Goal: Information Seeking & Learning: Understand process/instructions

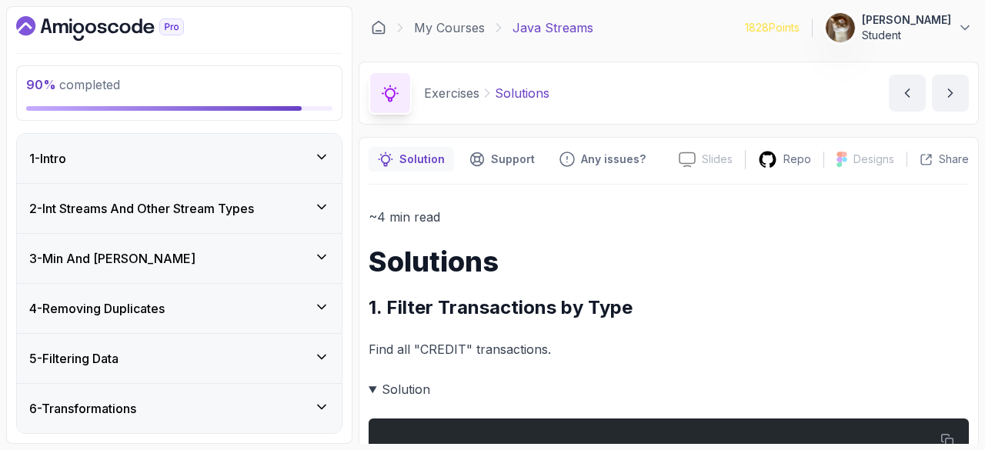
scroll to position [1396, 0]
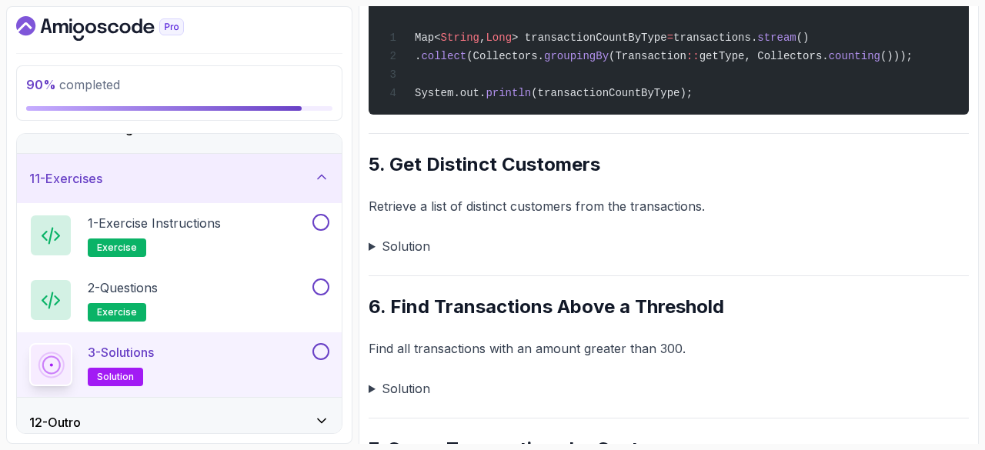
click at [150, 349] on p "3 - Solutions" at bounding box center [121, 352] width 66 height 18
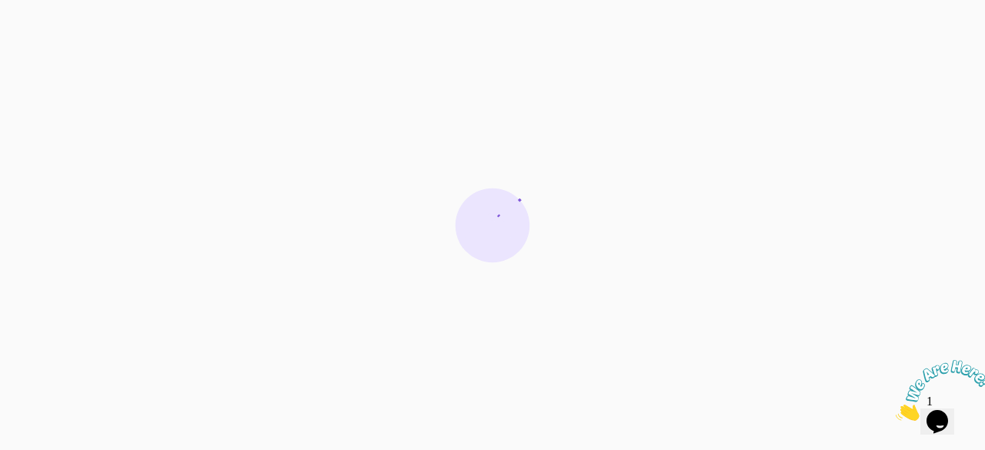
click at [148, 351] on div at bounding box center [492, 225] width 985 height 450
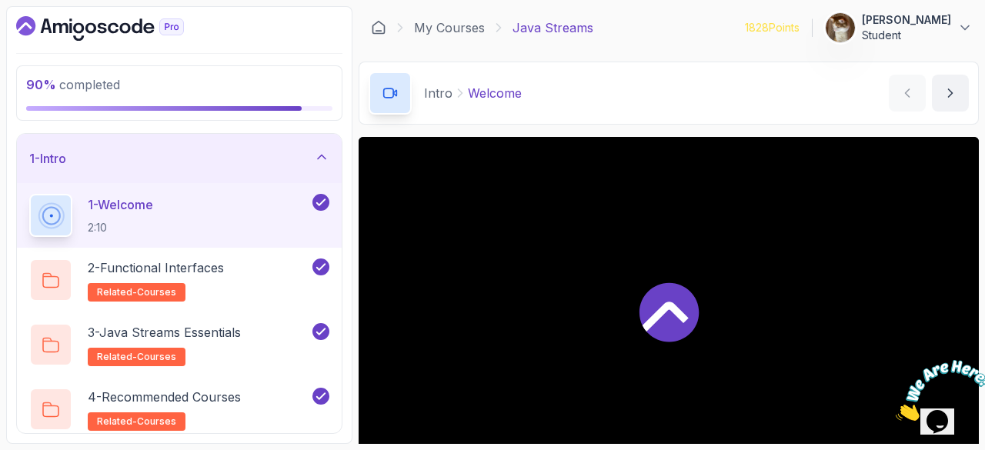
scroll to position [554, 0]
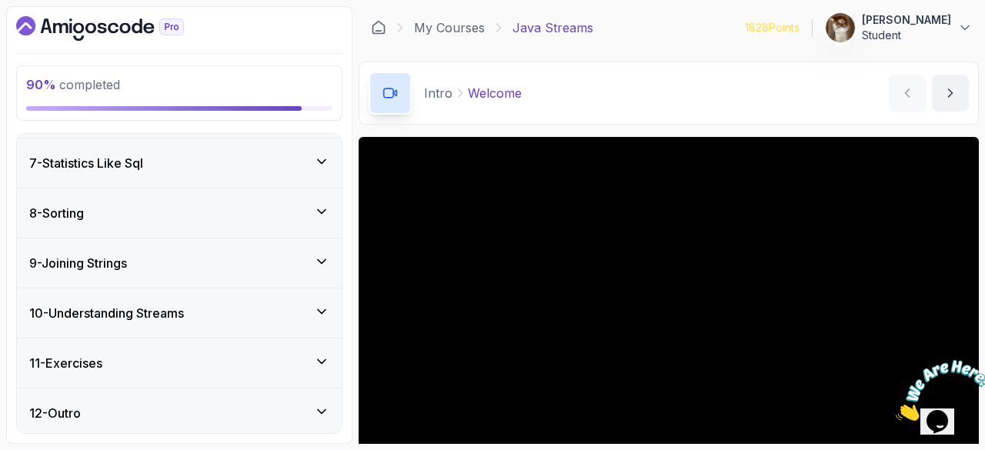
click at [147, 354] on div "11 - Exercises" at bounding box center [179, 363] width 300 height 18
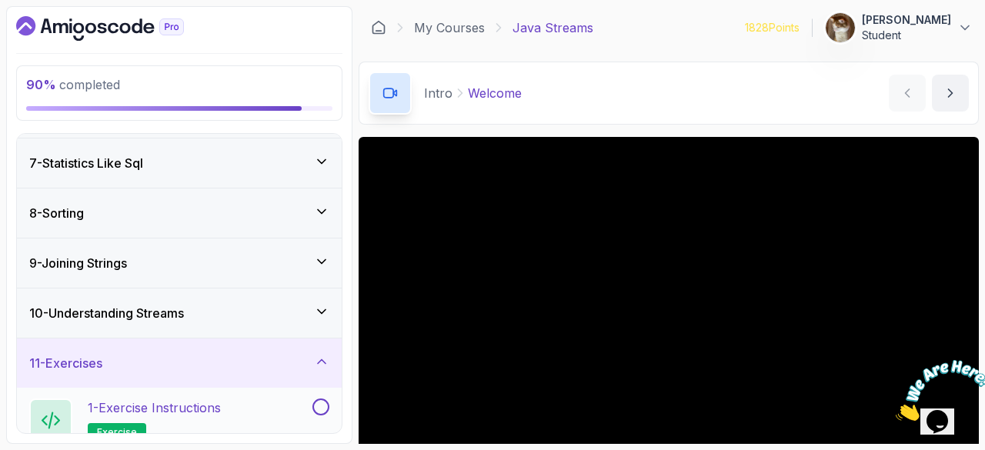
scroll to position [490, 0]
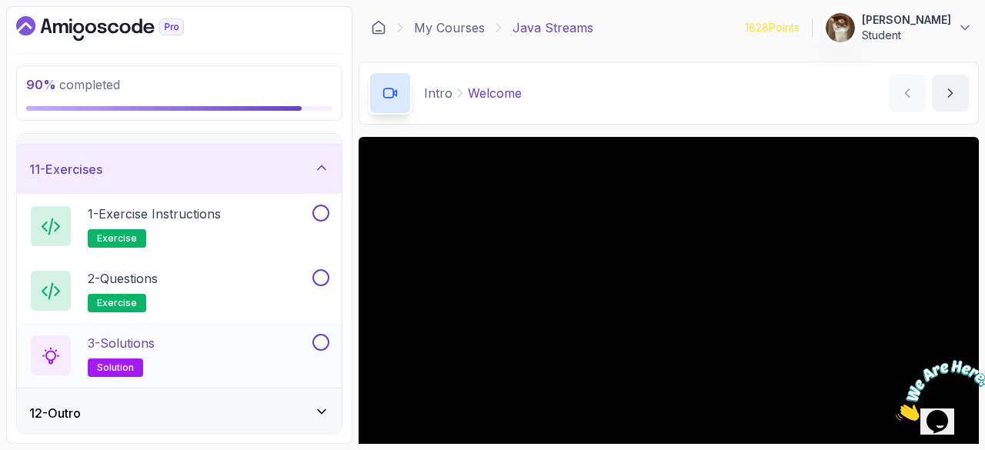
click at [155, 345] on p "3 - Solutions" at bounding box center [121, 343] width 67 height 18
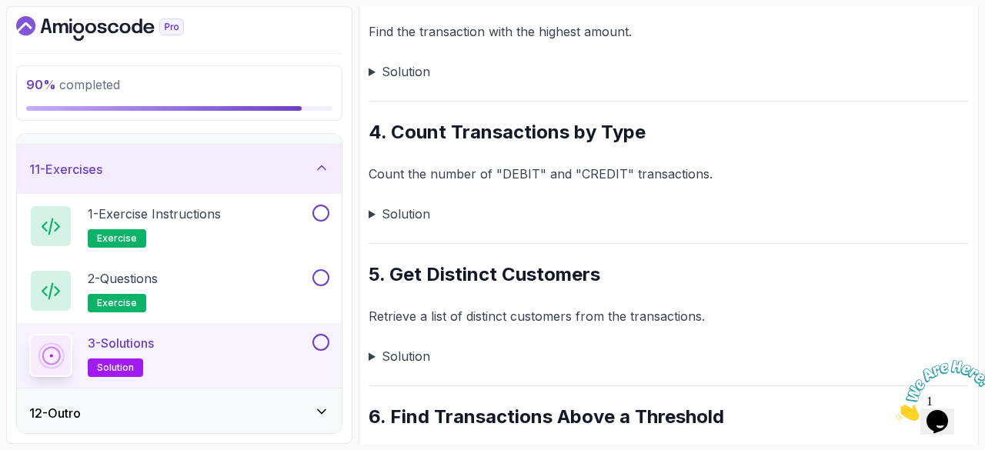
scroll to position [608, 0]
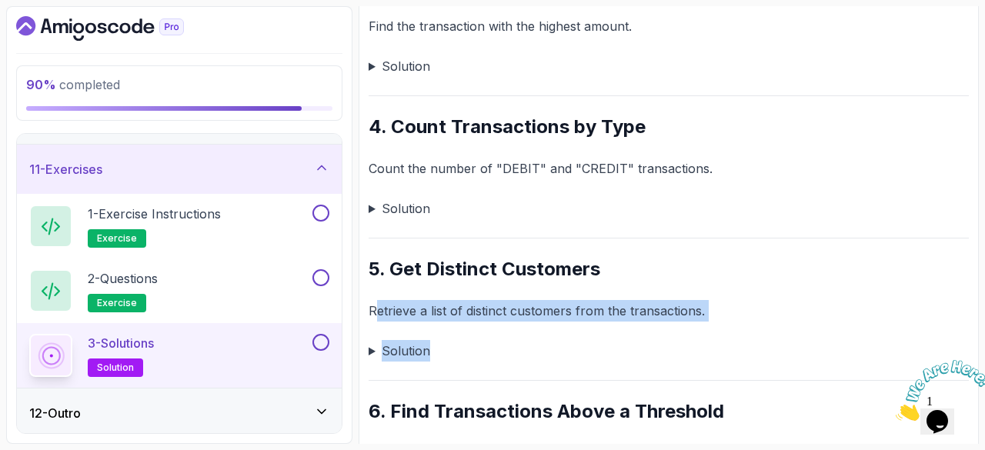
drag, startPoint x: 373, startPoint y: 315, endPoint x: 519, endPoint y: 322, distance: 145.7
drag, startPoint x: 363, startPoint y: 309, endPoint x: 721, endPoint y: 319, distance: 358.8
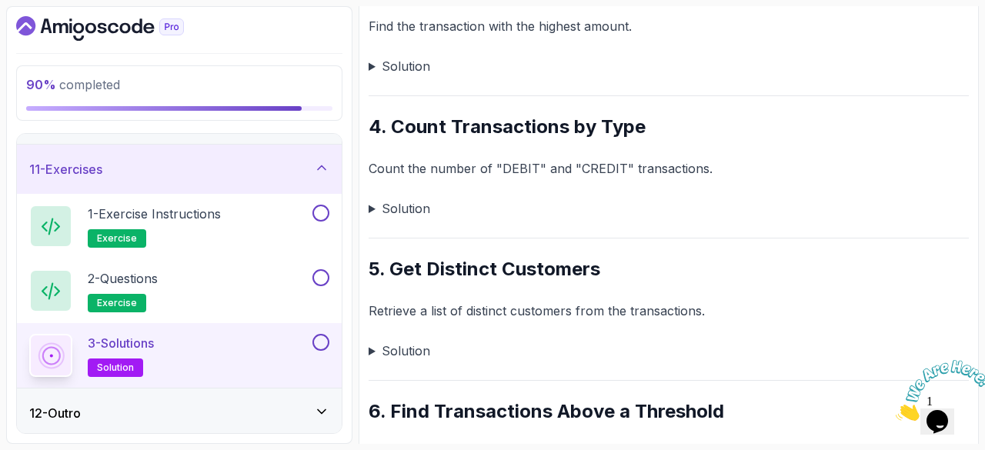
click at [398, 352] on summary "Solution" at bounding box center [669, 351] width 600 height 22
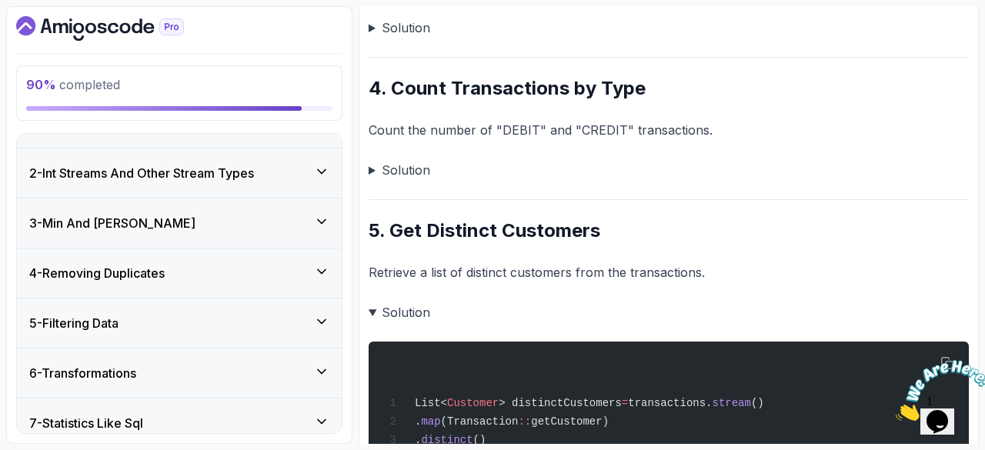
scroll to position [37, 0]
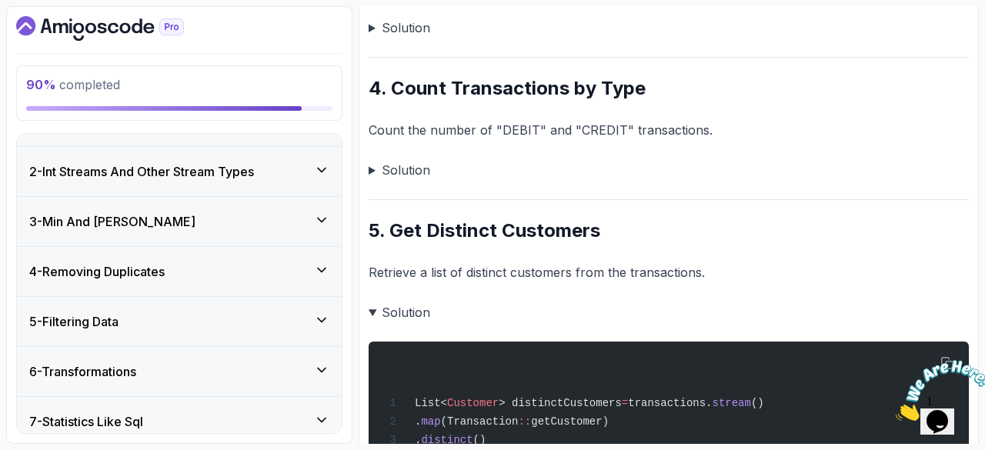
click at [112, 382] on div "6 - Transformations" at bounding box center [179, 371] width 325 height 49
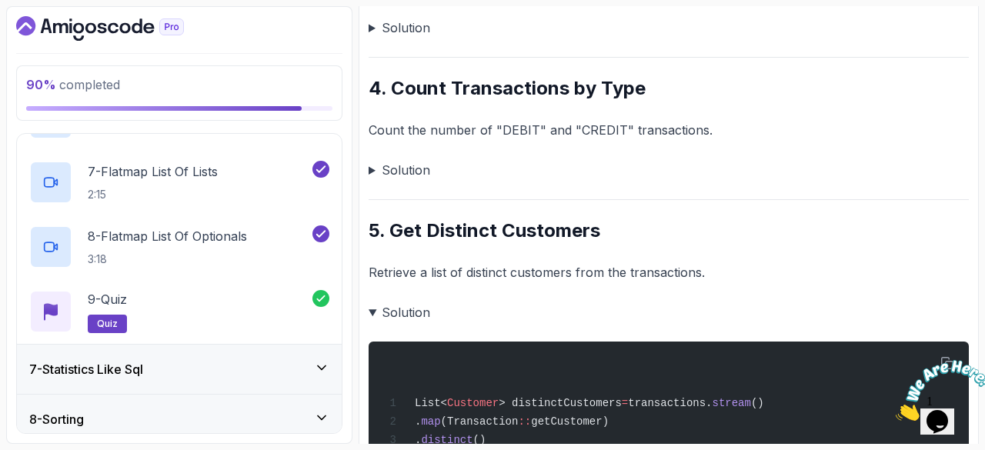
scroll to position [673, 0]
click at [112, 382] on div "7 - Statistics Like Sql" at bounding box center [179, 367] width 325 height 49
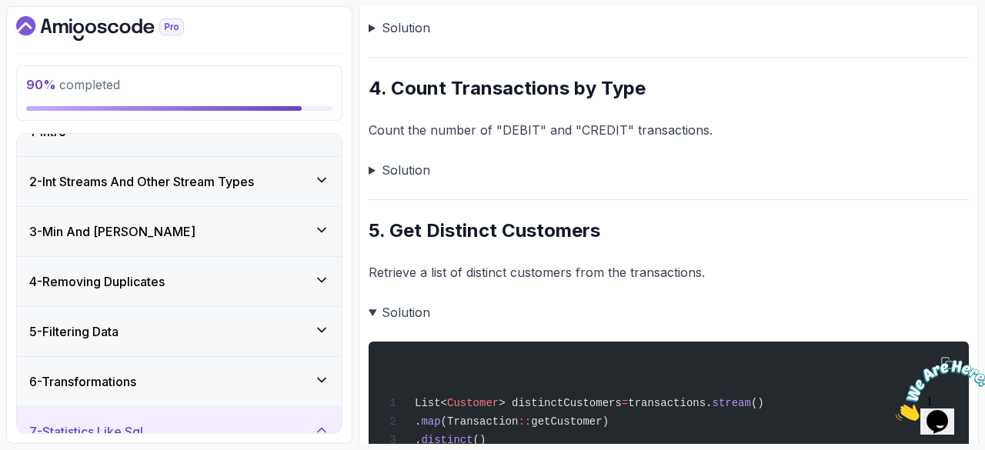
scroll to position [9, 0]
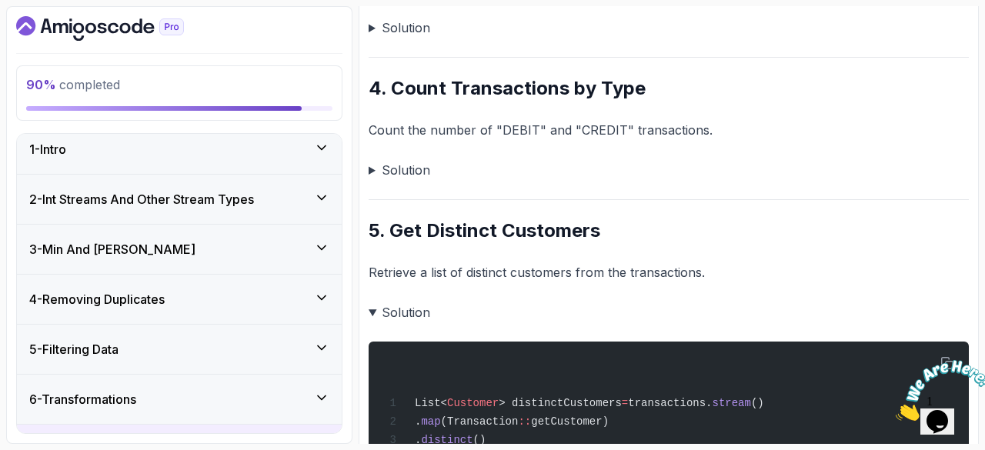
click at [145, 286] on div "4 - Removing Duplicates" at bounding box center [179, 299] width 325 height 49
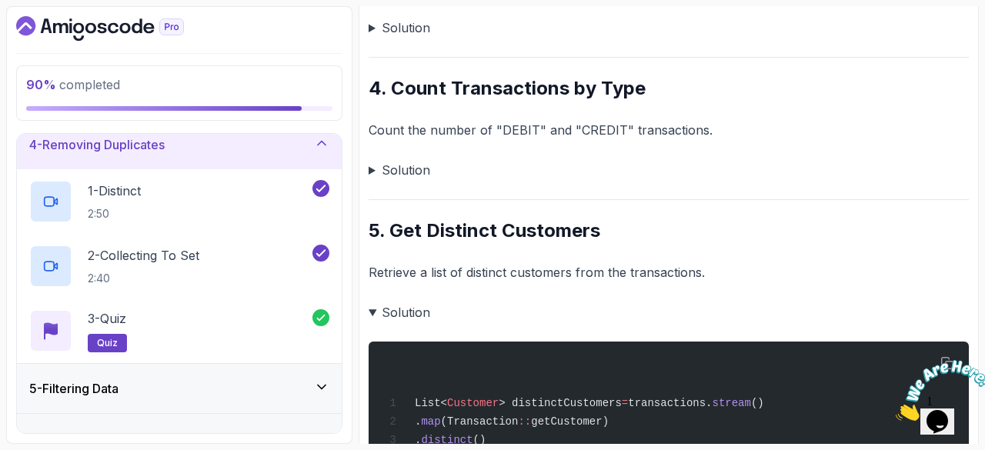
scroll to position [172, 0]
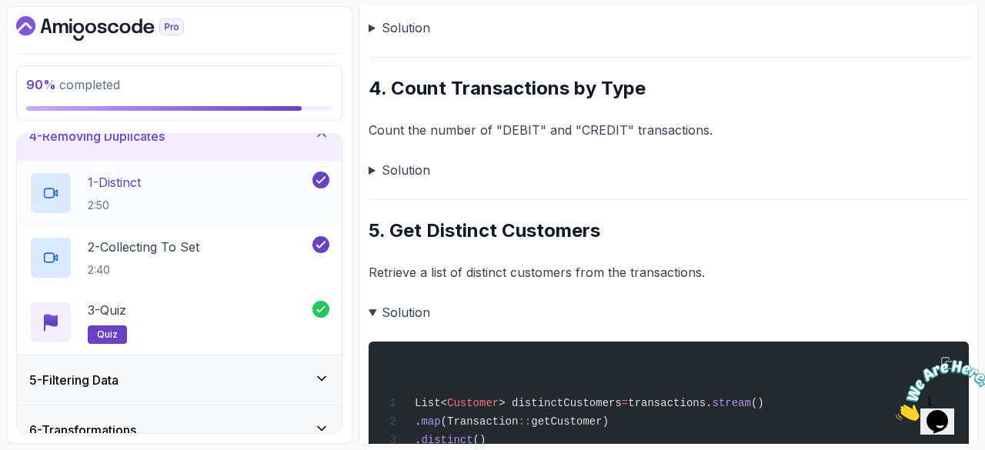
click at [104, 173] on p "1 - Distinct" at bounding box center [114, 182] width 53 height 18
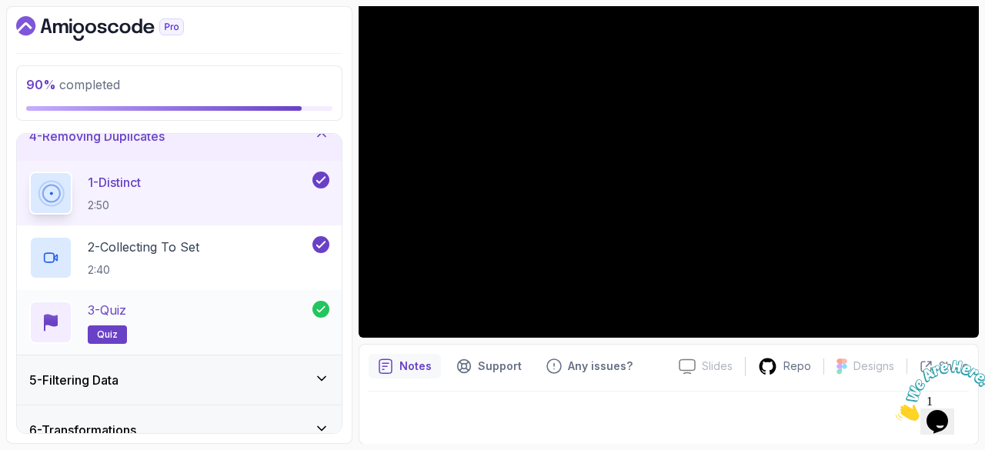
scroll to position [490, 0]
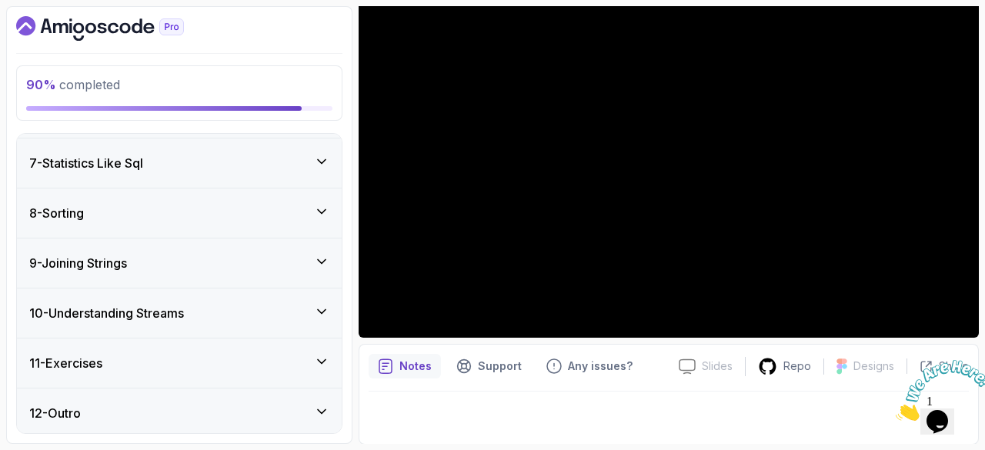
click at [162, 345] on div "11 - Exercises" at bounding box center [179, 363] width 325 height 49
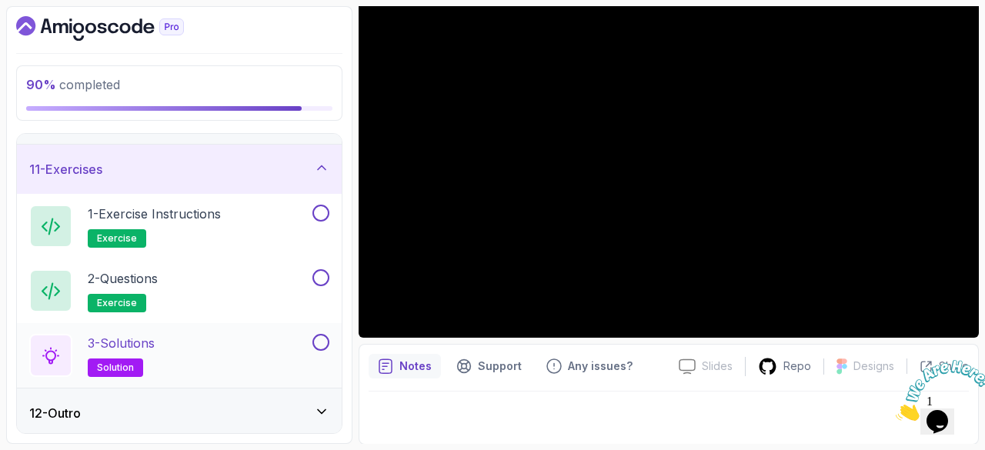
click at [132, 347] on p "3 - Solutions" at bounding box center [121, 343] width 67 height 18
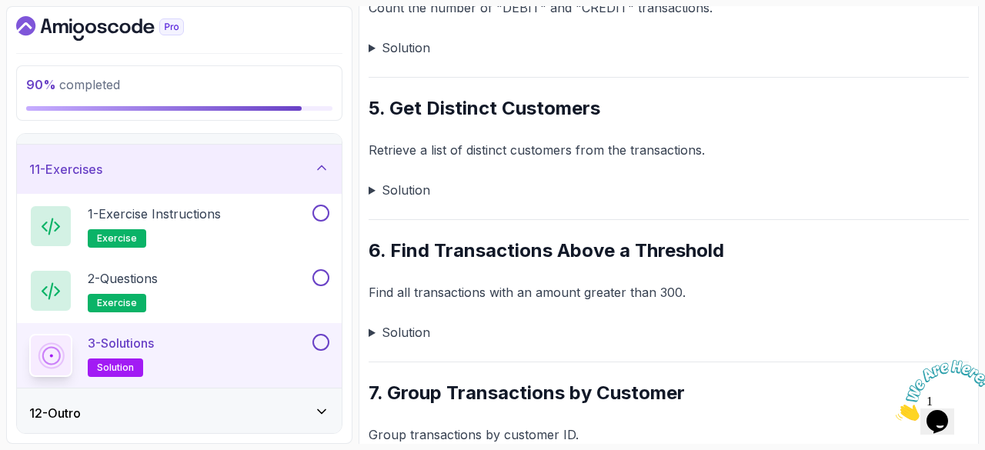
scroll to position [770, 0]
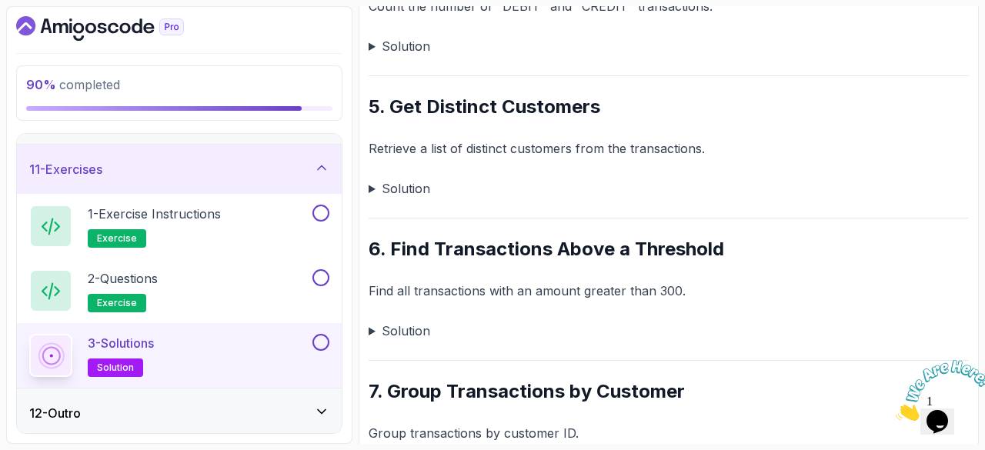
click at [379, 149] on p "Retrieve a list of distinct customers from the transactions." at bounding box center [669, 149] width 600 height 22
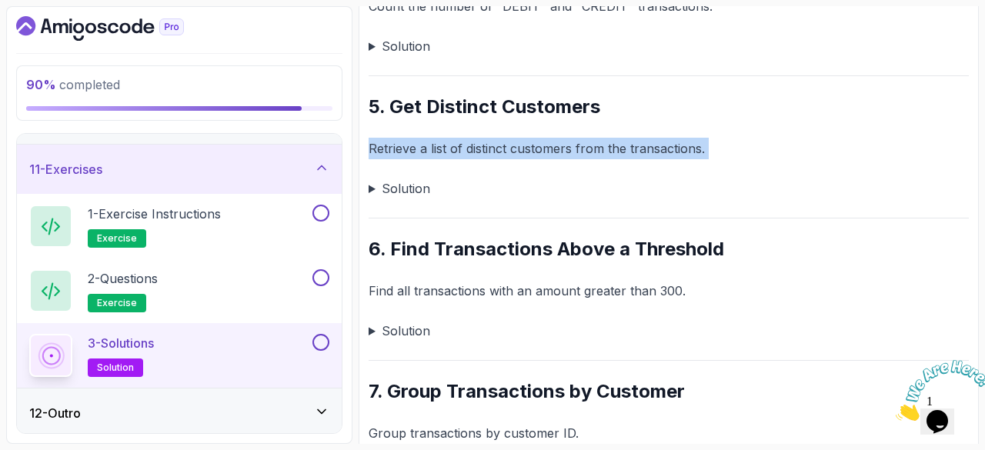
click at [379, 149] on p "Retrieve a list of distinct customers from the transactions." at bounding box center [669, 149] width 600 height 22
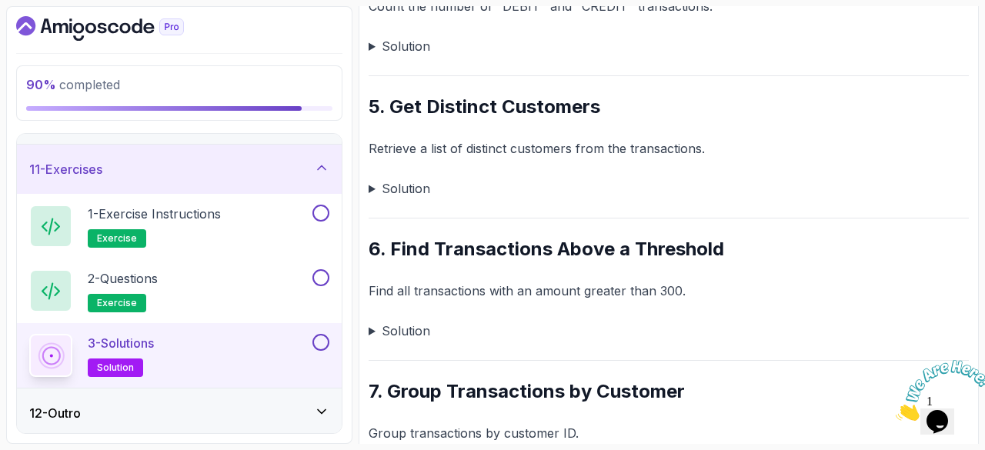
click at [382, 298] on p "Find all transactions with an amount greater than 300." at bounding box center [669, 291] width 600 height 22
click at [392, 296] on p "Find all transactions with an amount greater than 300." at bounding box center [669, 291] width 600 height 22
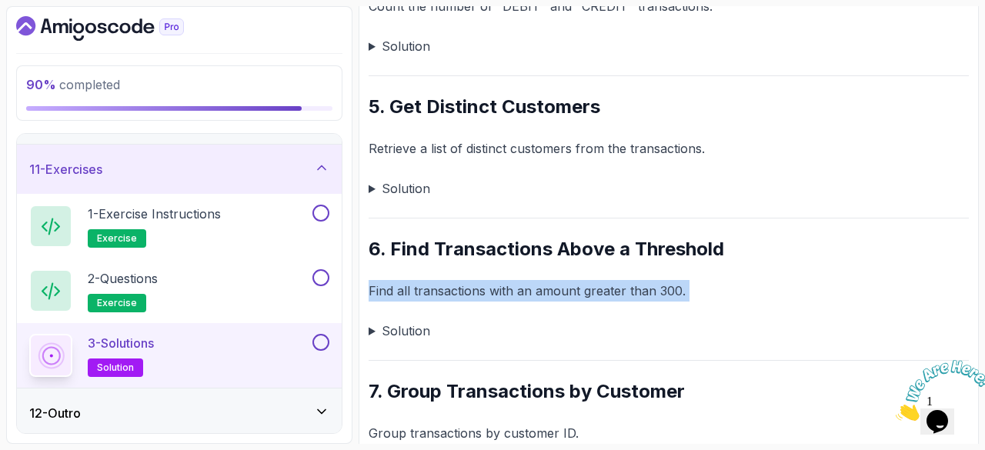
click at [392, 296] on p "Find all transactions with an amount greater than 300." at bounding box center [669, 291] width 600 height 22
click at [370, 325] on summary "Solution" at bounding box center [669, 331] width 600 height 22
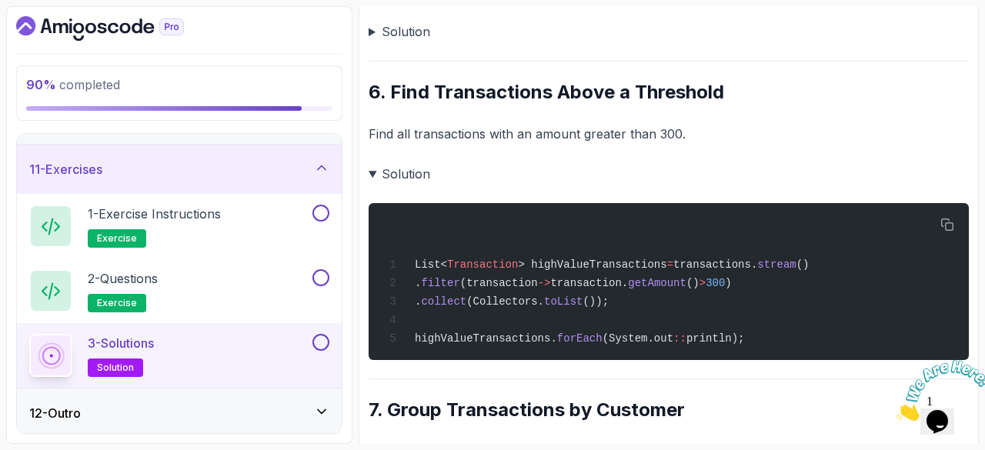
scroll to position [928, 0]
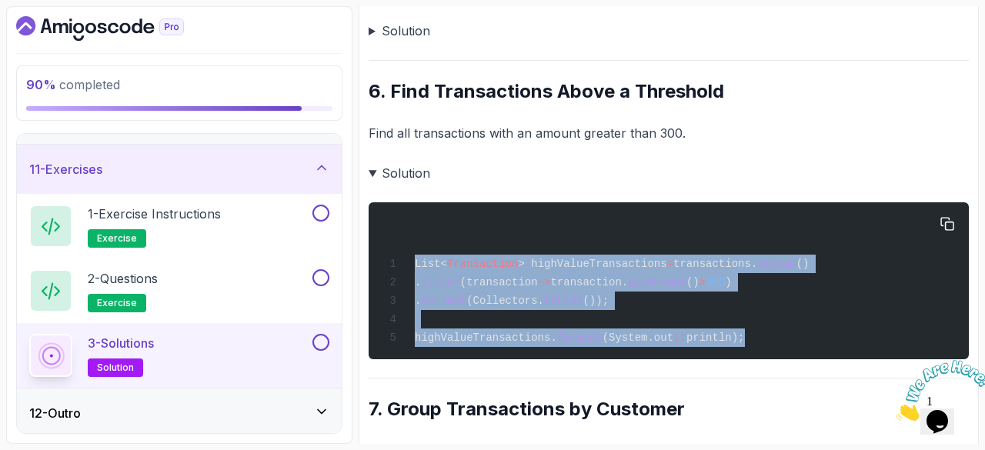
drag, startPoint x: 720, startPoint y: 339, endPoint x: 405, endPoint y: 263, distance: 323.7
click at [405, 263] on div "List< Transaction > highValueTransactions = transactions. stream () . filter (t…" at bounding box center [669, 281] width 576 height 139
copy code "List< Transaction > highValueTransactions = transactions. stream () . filter (t…"
drag, startPoint x: 475, startPoint y: 315, endPoint x: 466, endPoint y: 291, distance: 25.3
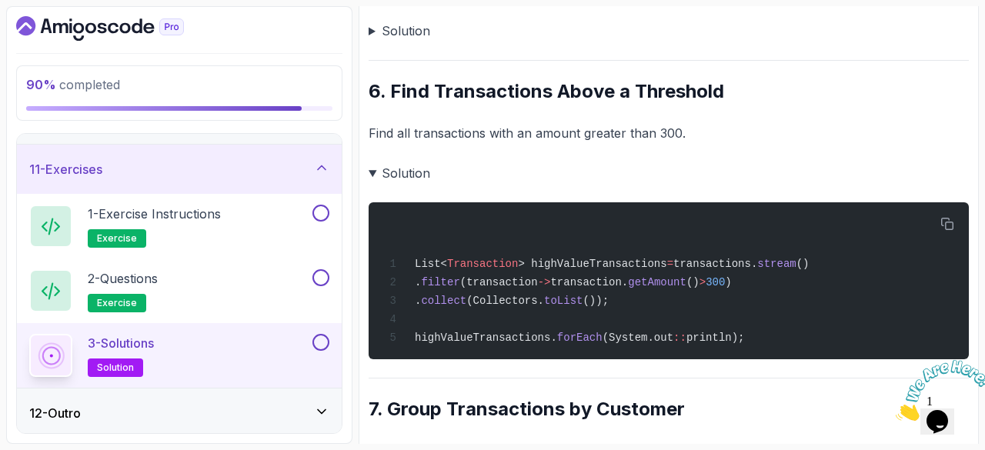
drag, startPoint x: 466, startPoint y: 291, endPoint x: 376, endPoint y: 177, distance: 145.7
click at [376, 177] on summary "Solution" at bounding box center [669, 173] width 600 height 22
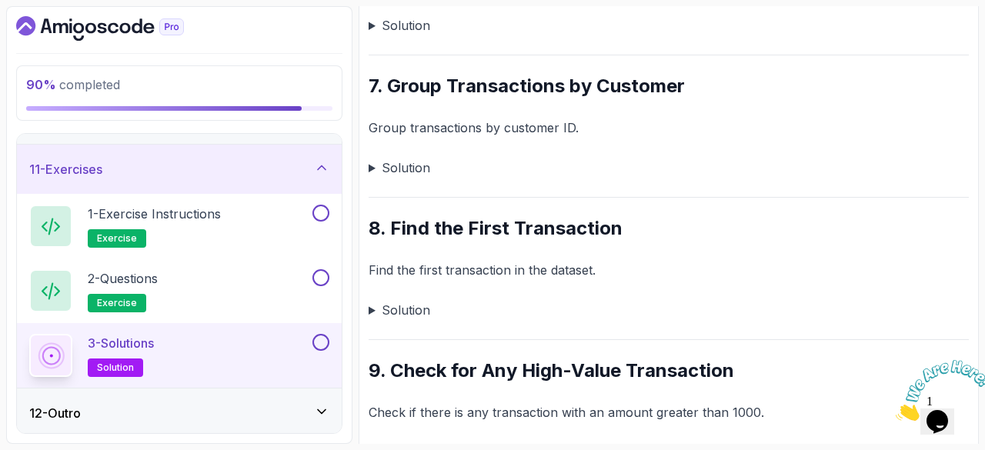
scroll to position [1078, 0]
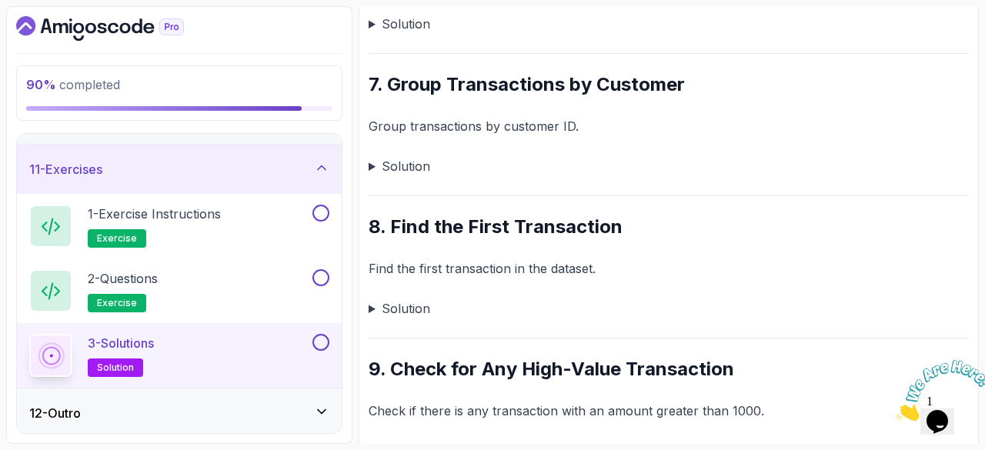
click at [374, 304] on summary "Solution" at bounding box center [669, 309] width 600 height 22
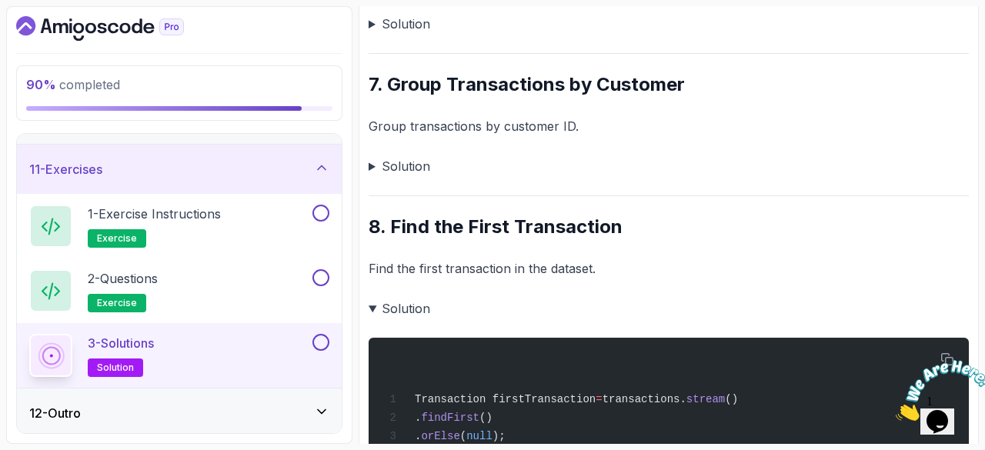
click at [374, 304] on summary "Solution" at bounding box center [669, 309] width 600 height 22
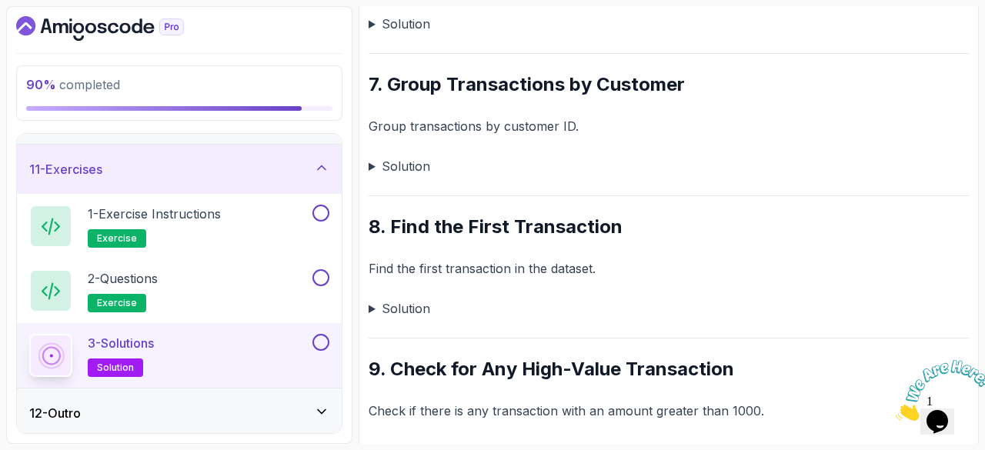
click at [379, 167] on summary "Solution" at bounding box center [669, 166] width 600 height 22
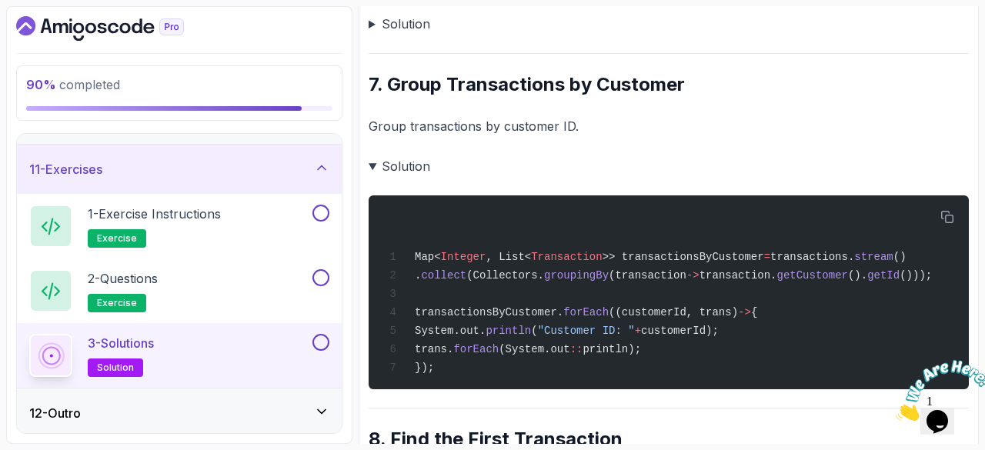
drag, startPoint x: 471, startPoint y: 352, endPoint x: 391, endPoint y: 241, distance: 136.7
click at [391, 241] on div "Map< Integer , List< Transaction >> transactionsByCustomer = transactions. stre…" at bounding box center [669, 292] width 576 height 175
click at [437, 369] on div "Map< Integer , List< Transaction >> transactionsByCustomer = transactions. stre…" at bounding box center [669, 292] width 576 height 175
drag, startPoint x: 437, startPoint y: 369, endPoint x: 395, endPoint y: 276, distance: 102.3
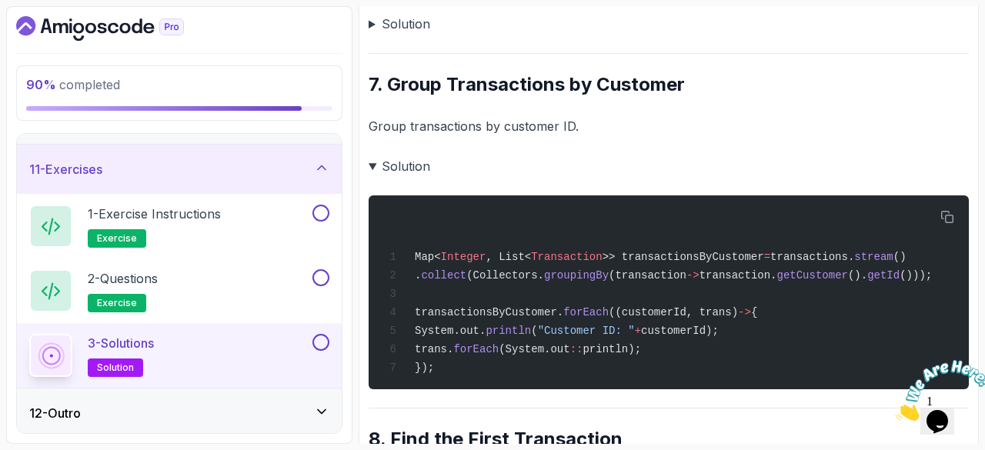
drag, startPoint x: 395, startPoint y: 276, endPoint x: 367, endPoint y: 355, distance: 83.3
click at [436, 367] on div "Map< Integer , List< Transaction >> transactionsByCustomer = transactions. stre…" at bounding box center [669, 292] width 576 height 175
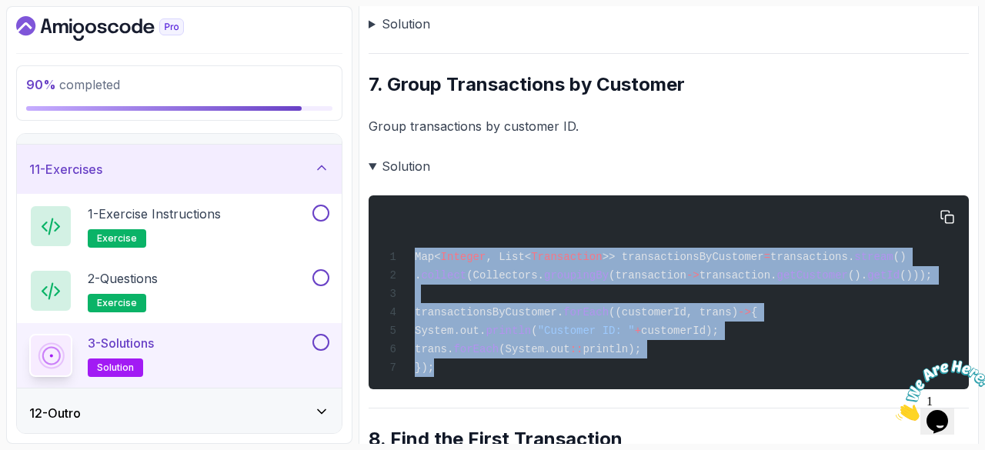
drag, startPoint x: 436, startPoint y: 367, endPoint x: 416, endPoint y: 260, distance: 108.8
click at [416, 260] on div "Map< Integer , List< Transaction >> transactionsByCustomer = transactions. stre…" at bounding box center [669, 292] width 576 height 175
copy code "Map< Integer , List< Transaction >> transactionsByCustomer = transactions. stre…"
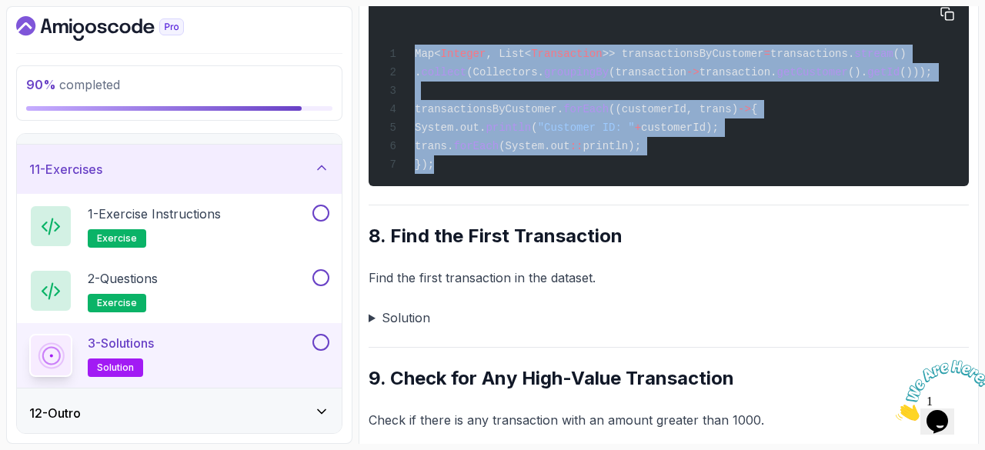
scroll to position [1283, 0]
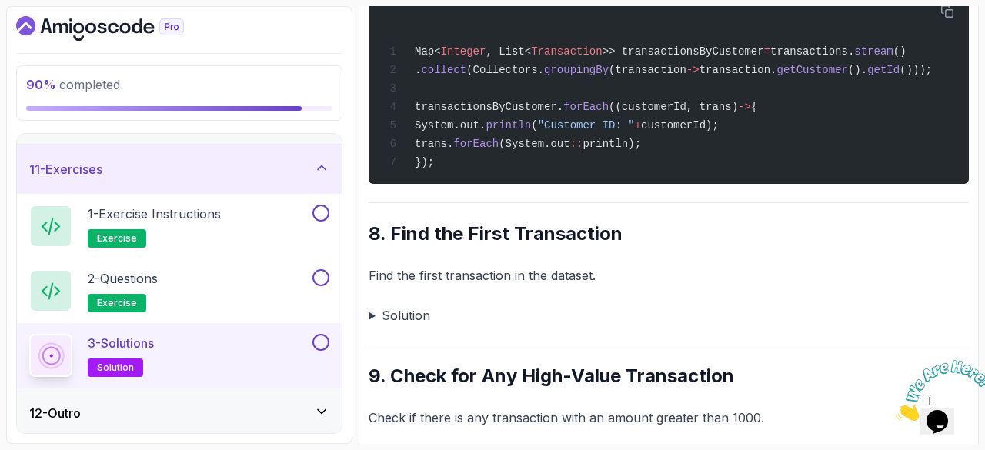
drag, startPoint x: 452, startPoint y: 311, endPoint x: 610, endPoint y: 359, distance: 165.1
click at [369, 315] on summary "Solution" at bounding box center [669, 316] width 600 height 22
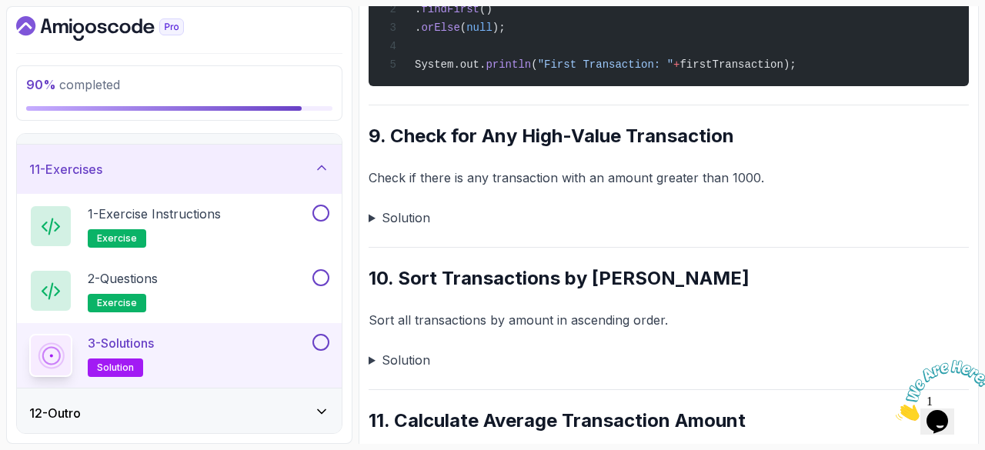
scroll to position [1698, 0]
click at [373, 225] on summary "Solution" at bounding box center [669, 219] width 600 height 22
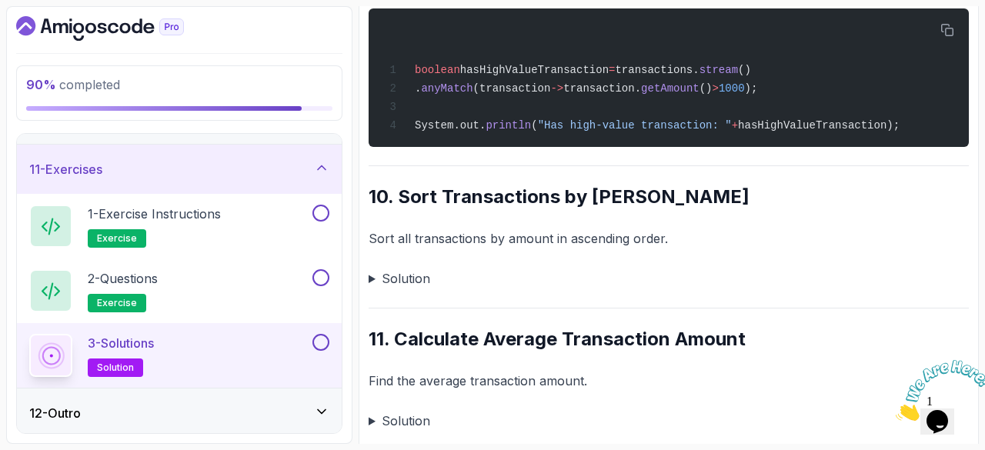
scroll to position [1938, 0]
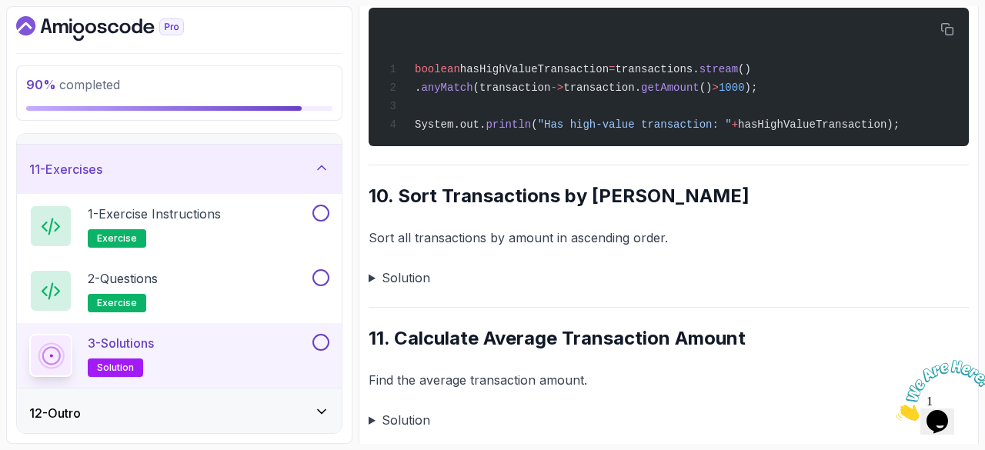
click at [576, 248] on p "Sort all transactions by amount in ascending order." at bounding box center [669, 238] width 600 height 22
copy p "ascending"
click at [376, 280] on summary "Solution" at bounding box center [669, 278] width 600 height 22
